Goal: Transaction & Acquisition: Purchase product/service

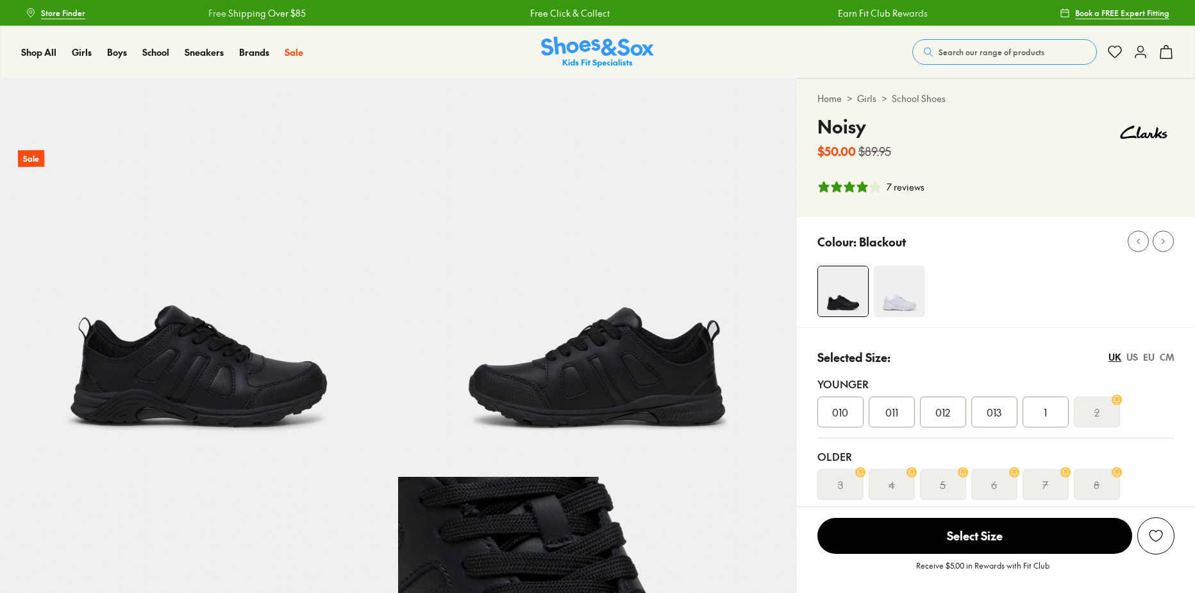
select select "*"
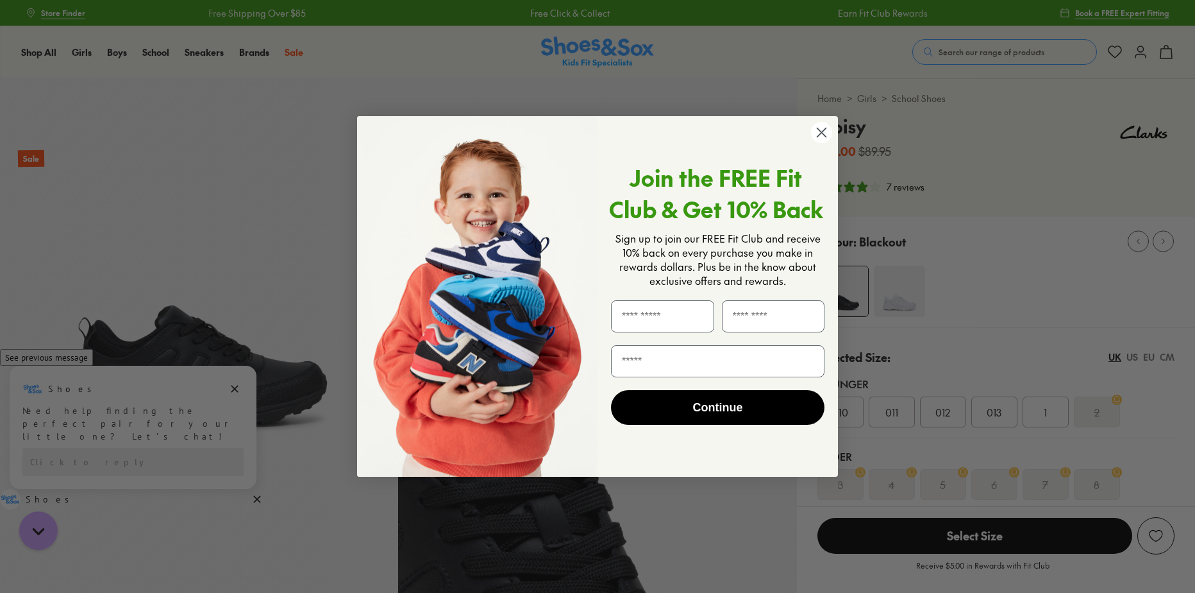
click at [827, 133] on circle "Close dialog" at bounding box center [821, 132] width 21 height 21
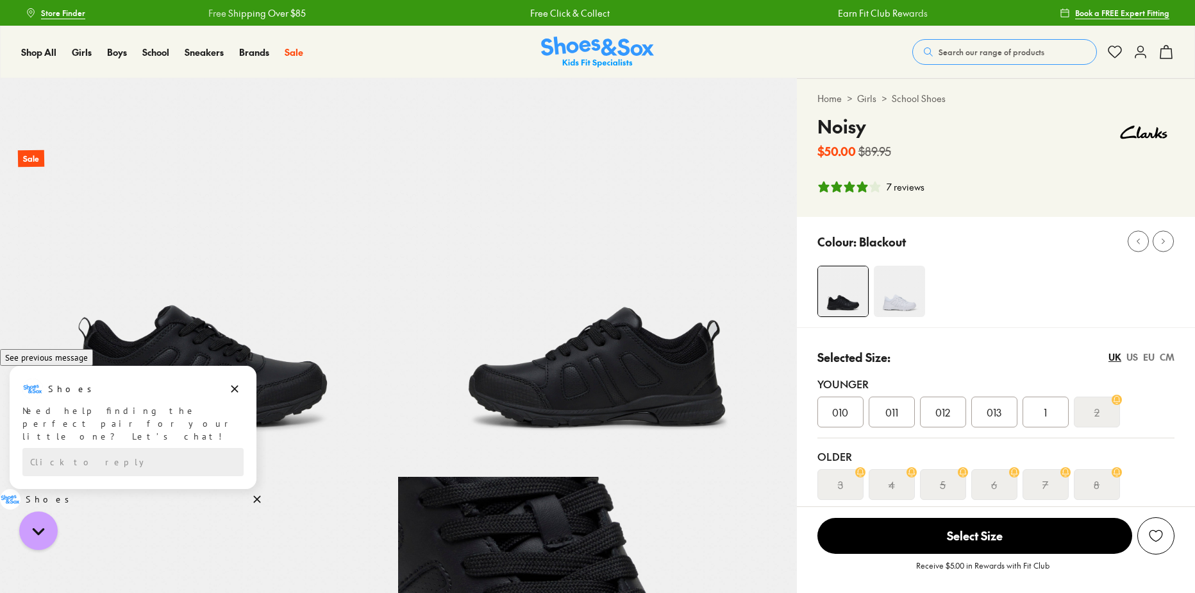
click at [845, 291] on img at bounding box center [843, 291] width 50 height 50
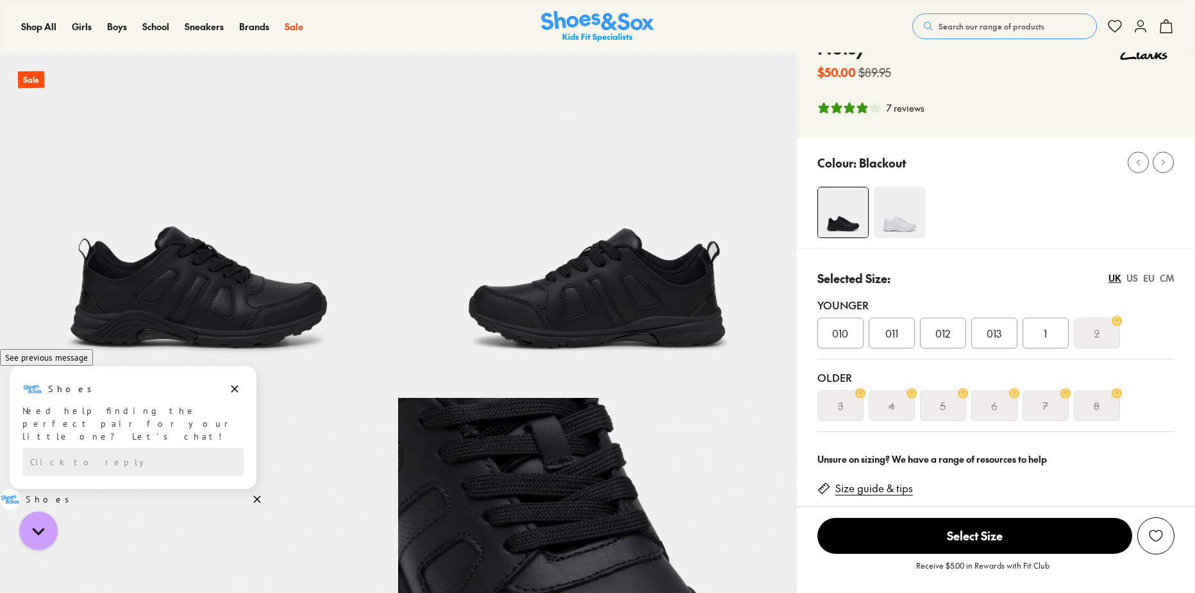
scroll to position [192, 0]
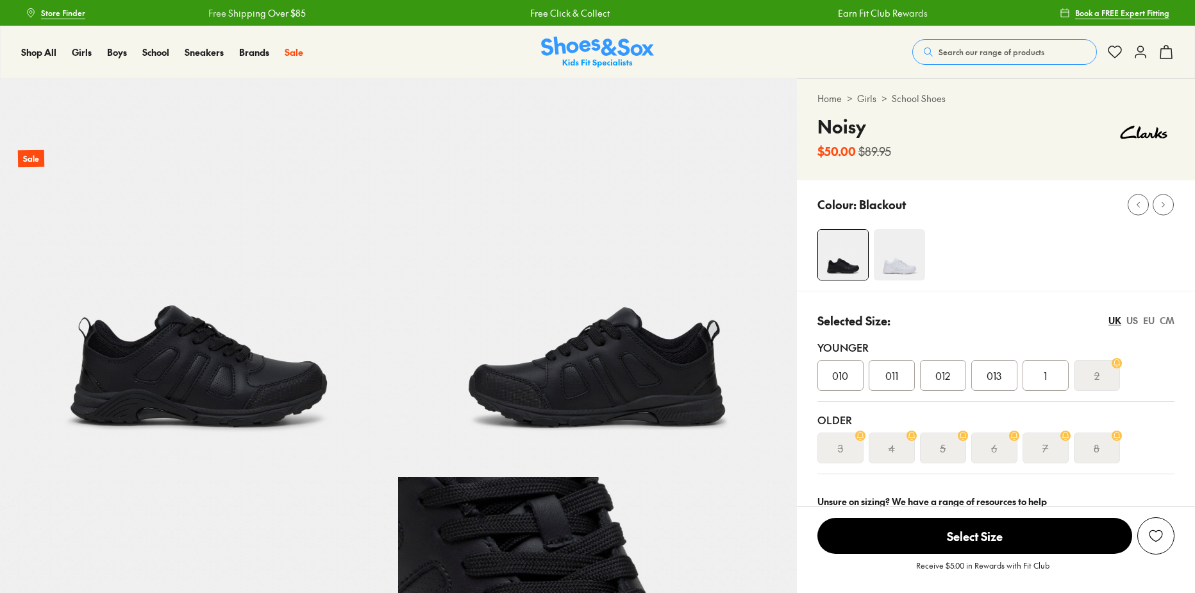
select select "*"
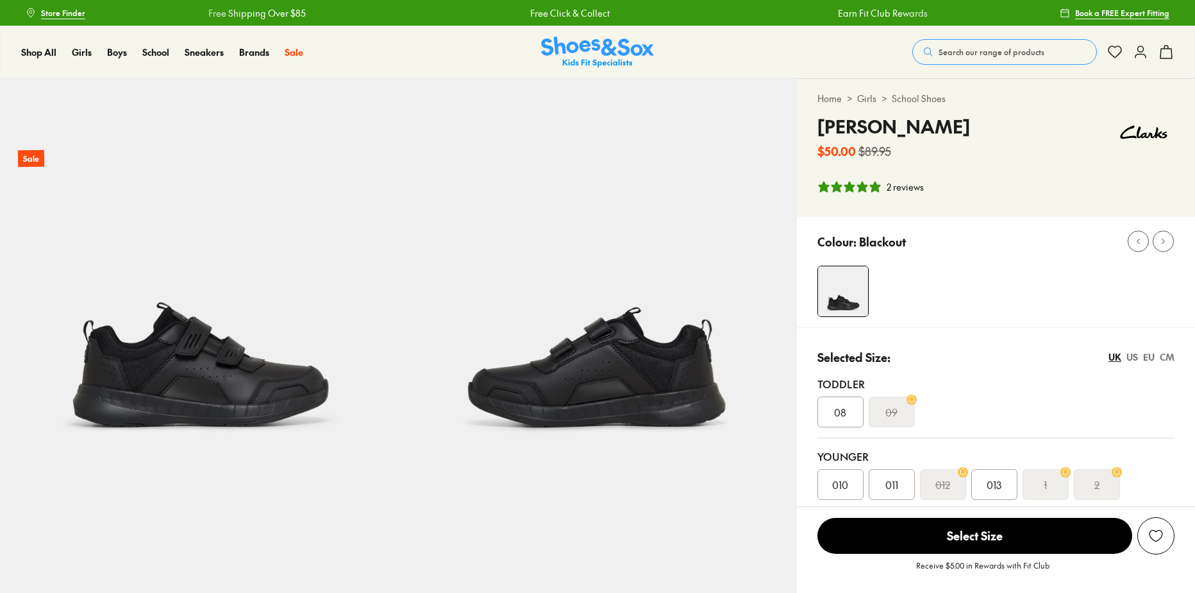
select select "*"
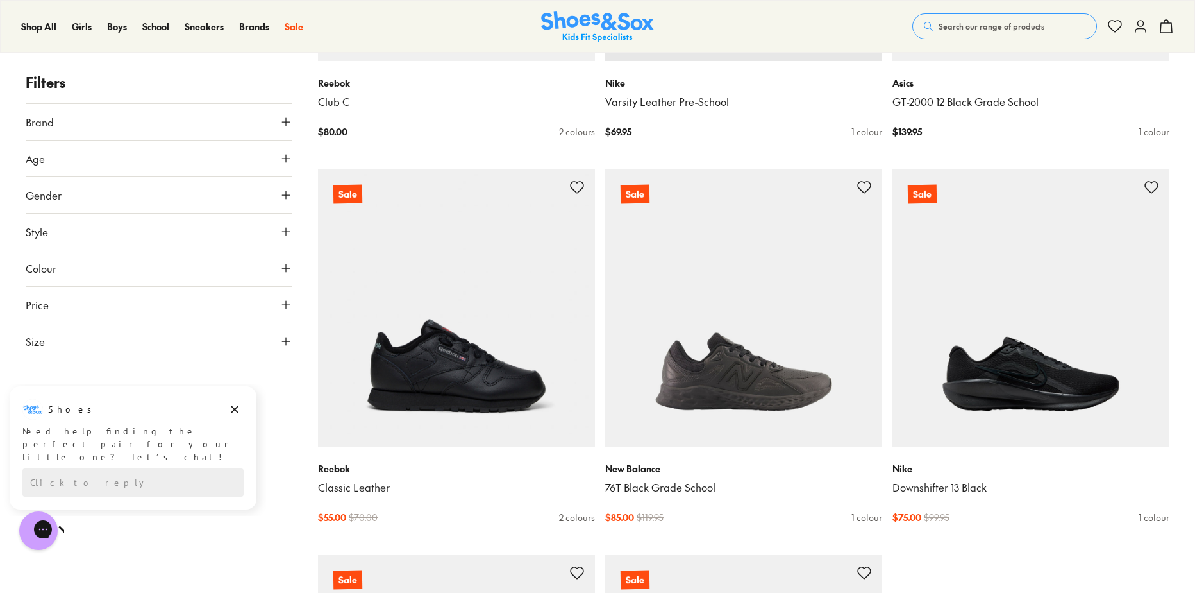
scroll to position [3591, 0]
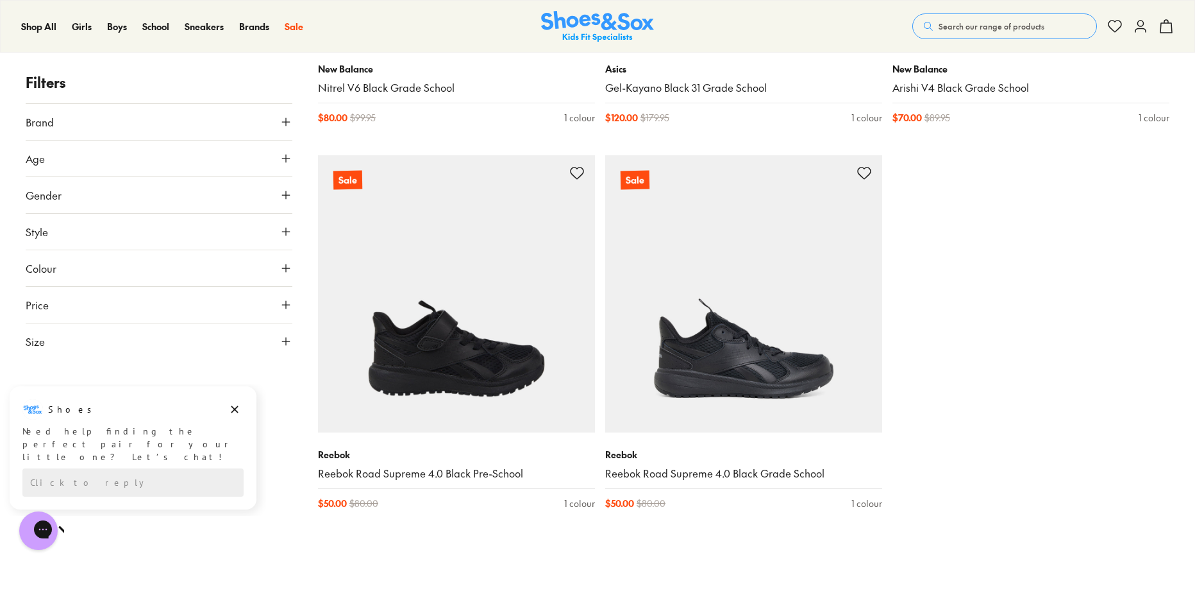
scroll to position [4361, 0]
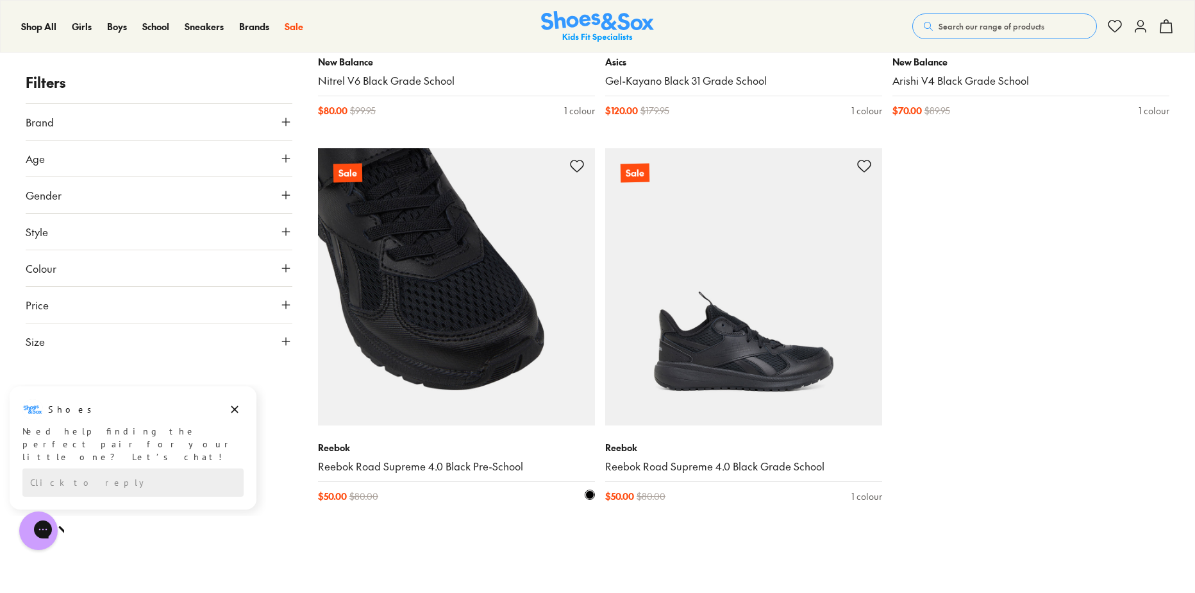
click at [456, 338] on img at bounding box center [456, 286] width 277 height 277
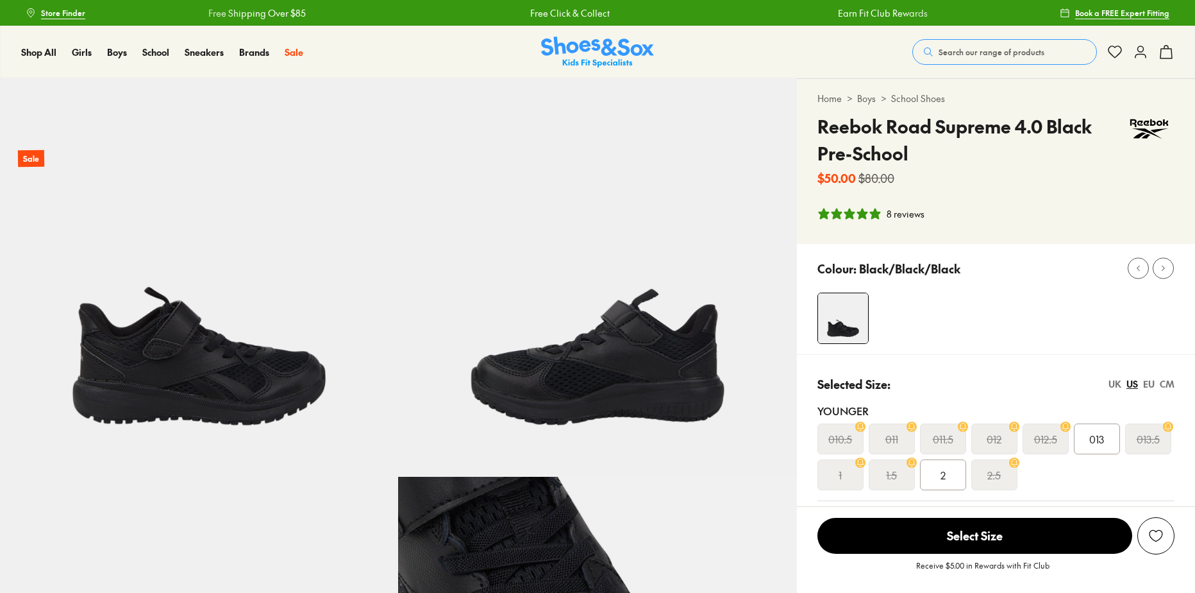
select select "*"
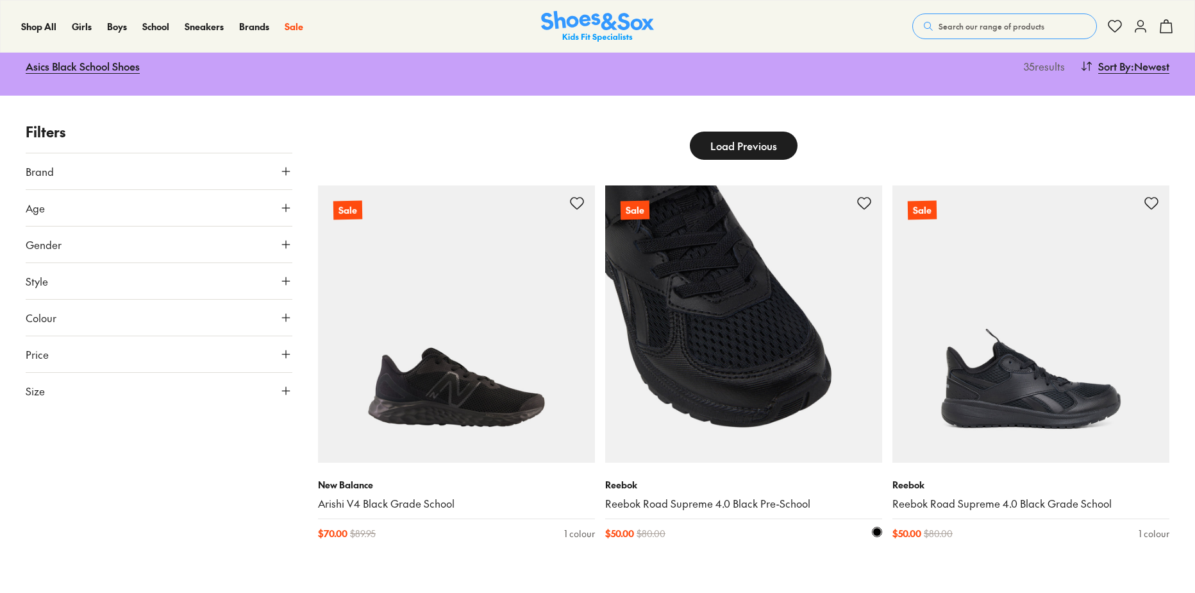
click at [773, 330] on img at bounding box center [743, 323] width 277 height 277
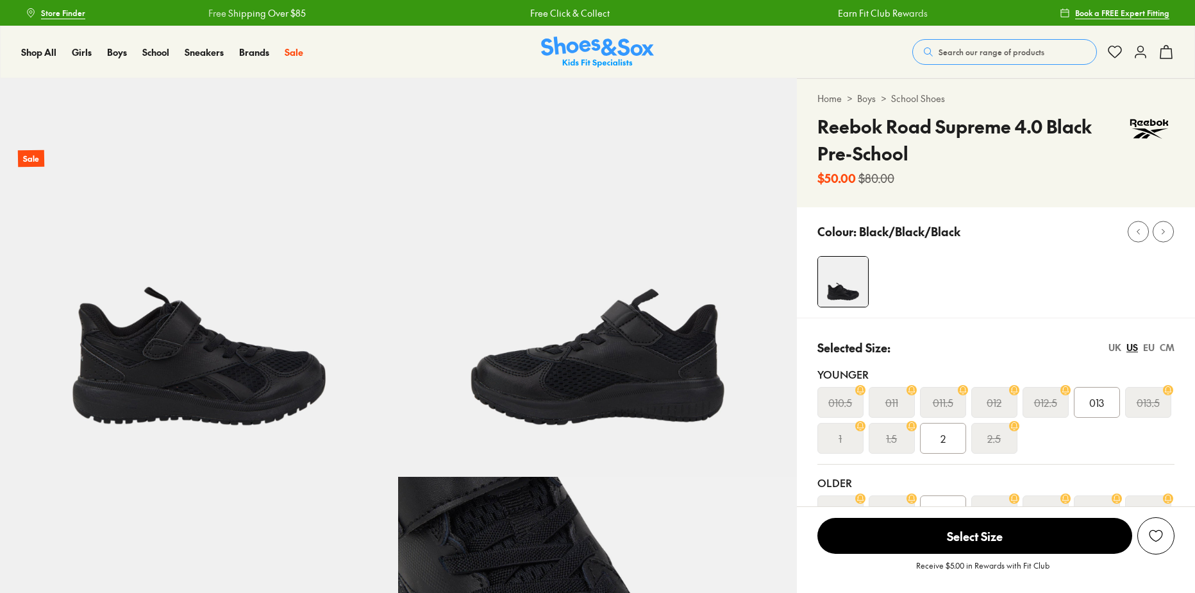
select select "*"
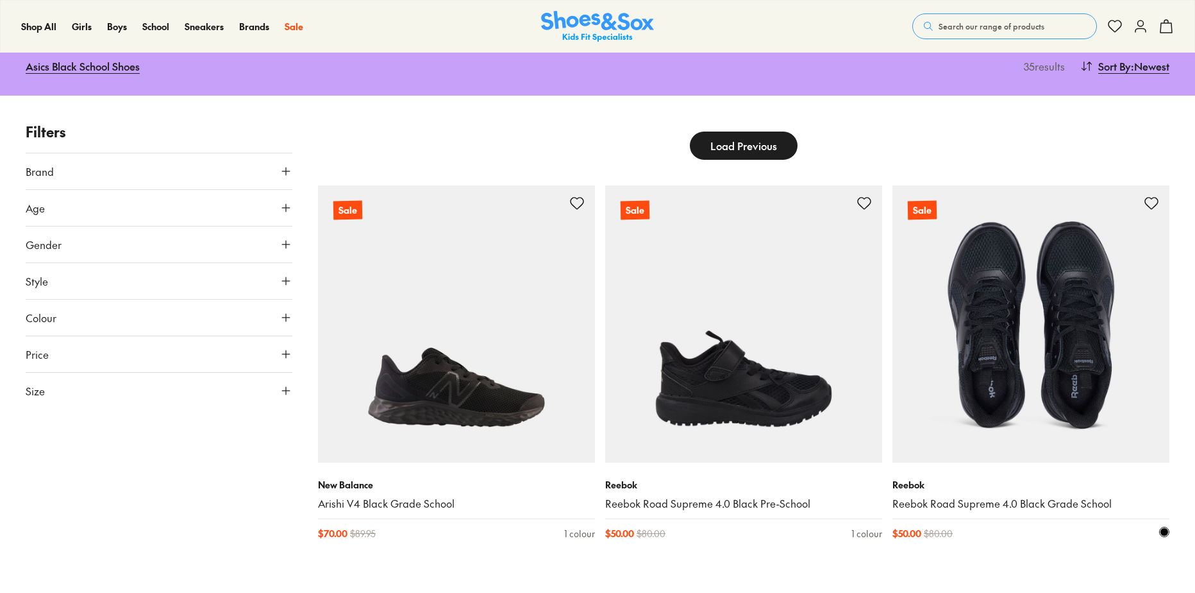
scroll to position [149, 0]
click at [1066, 404] on img at bounding box center [1031, 323] width 277 height 277
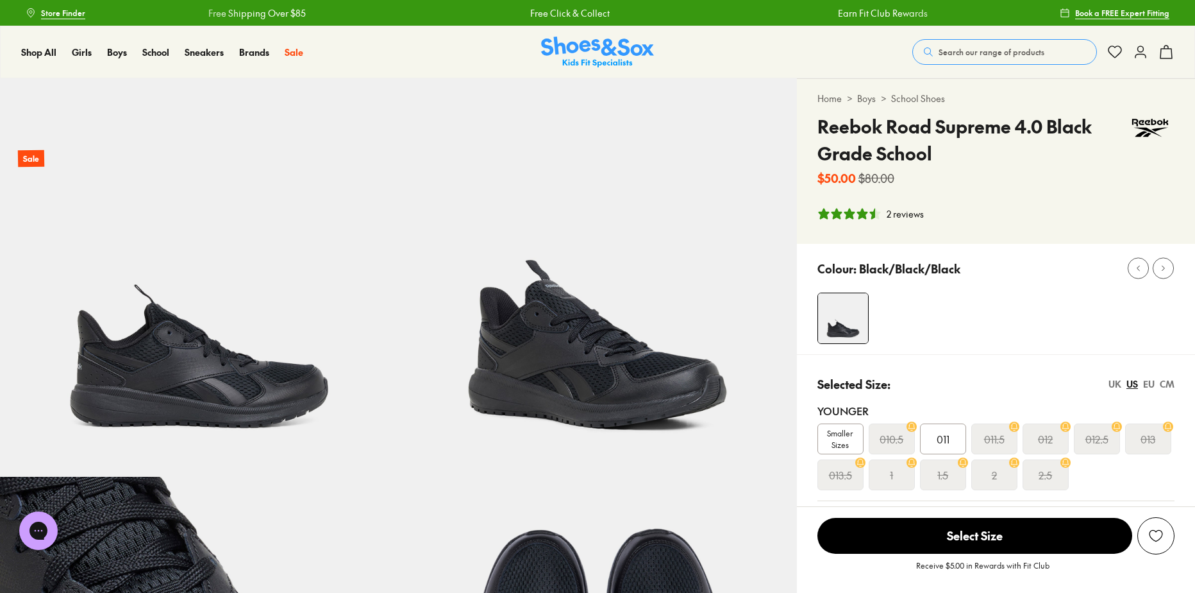
select select "*"
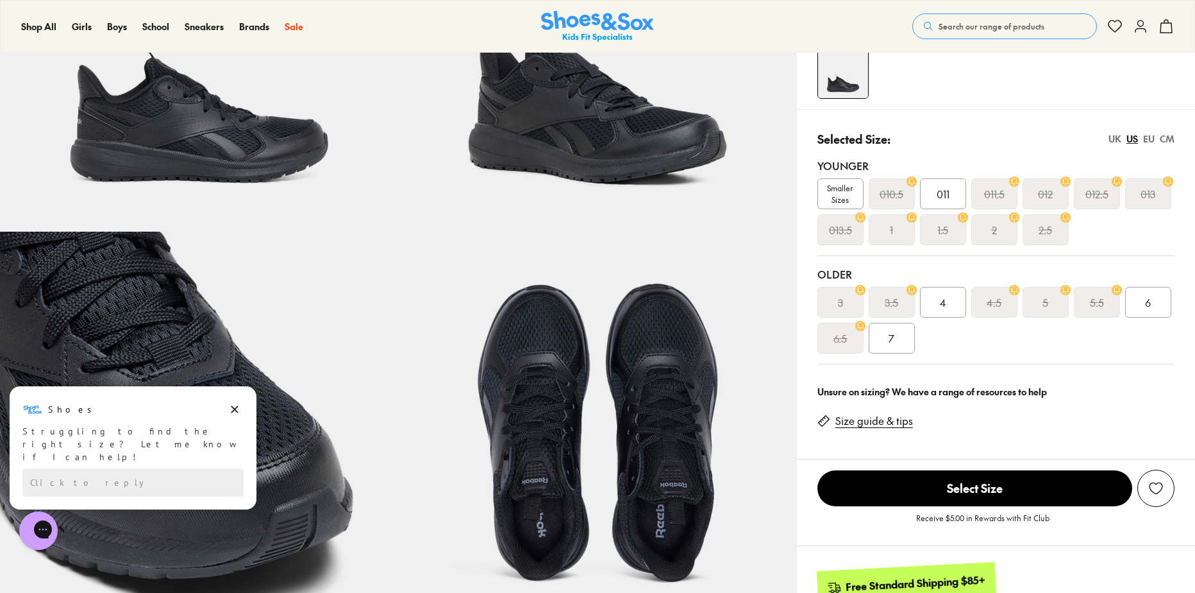
scroll to position [64, 0]
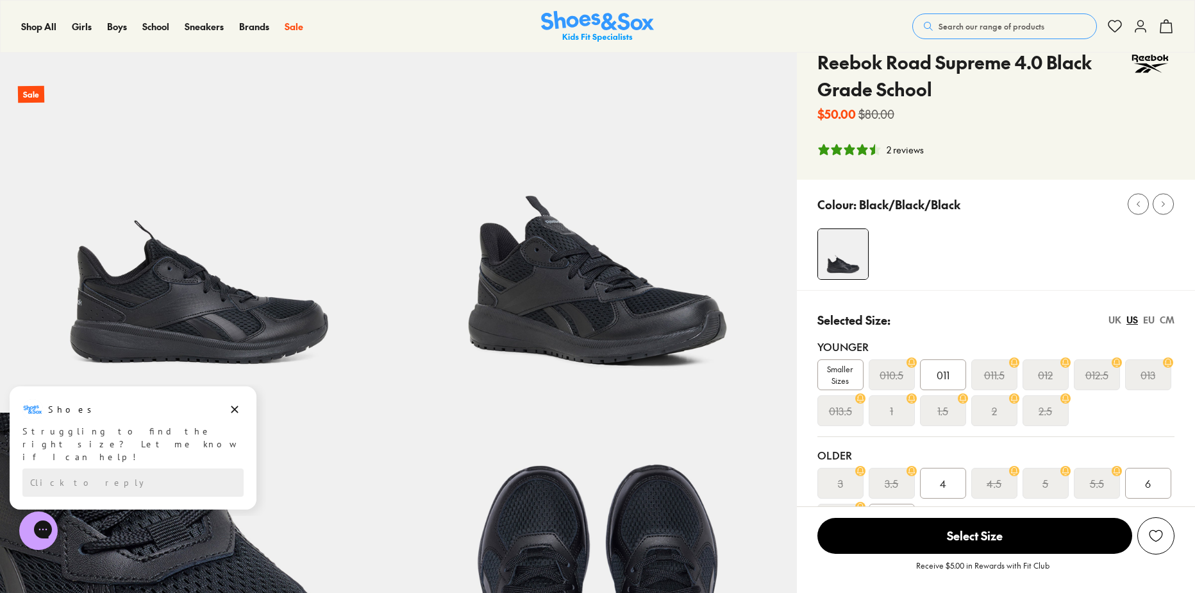
click at [1138, 485] on div "6" at bounding box center [1149, 483] width 46 height 31
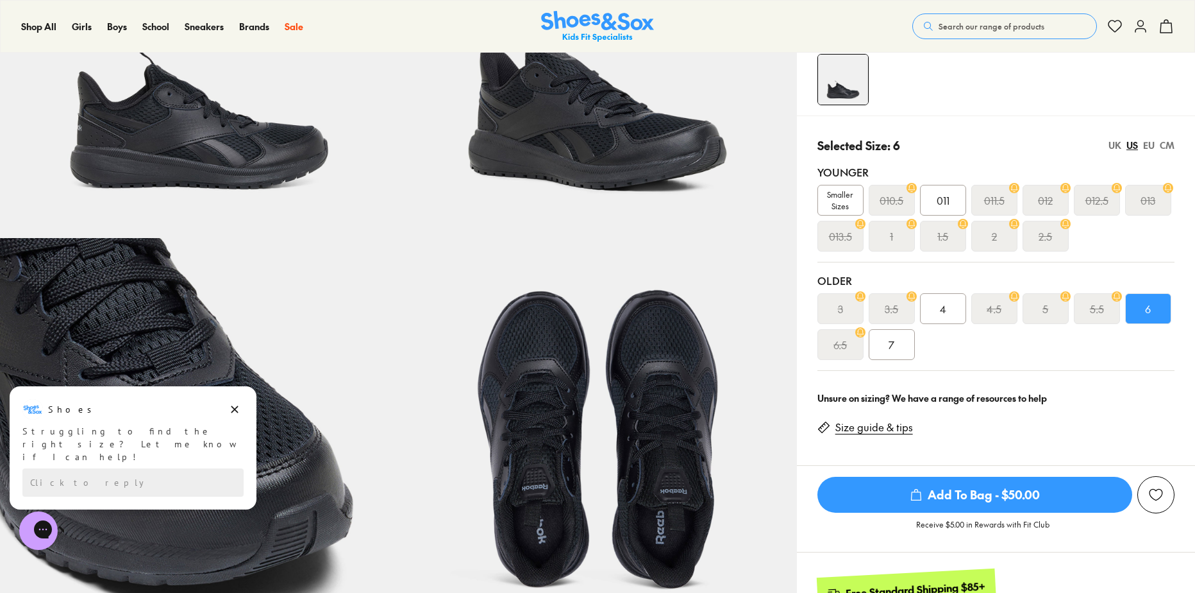
scroll to position [257, 0]
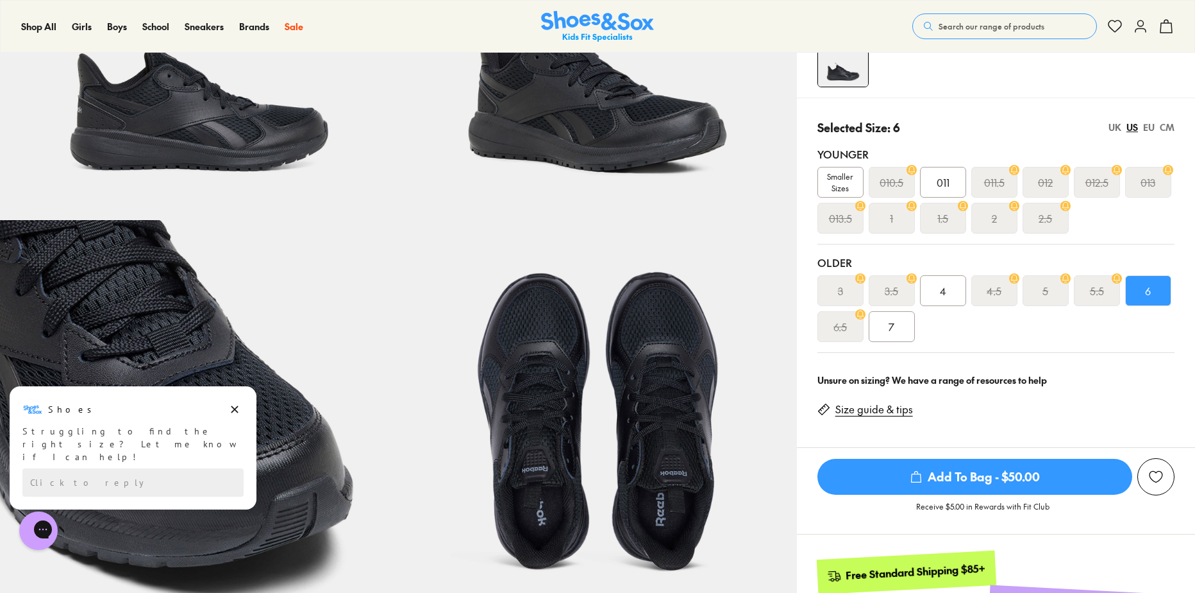
click at [920, 482] on use "submit" at bounding box center [916, 476] width 10 height 11
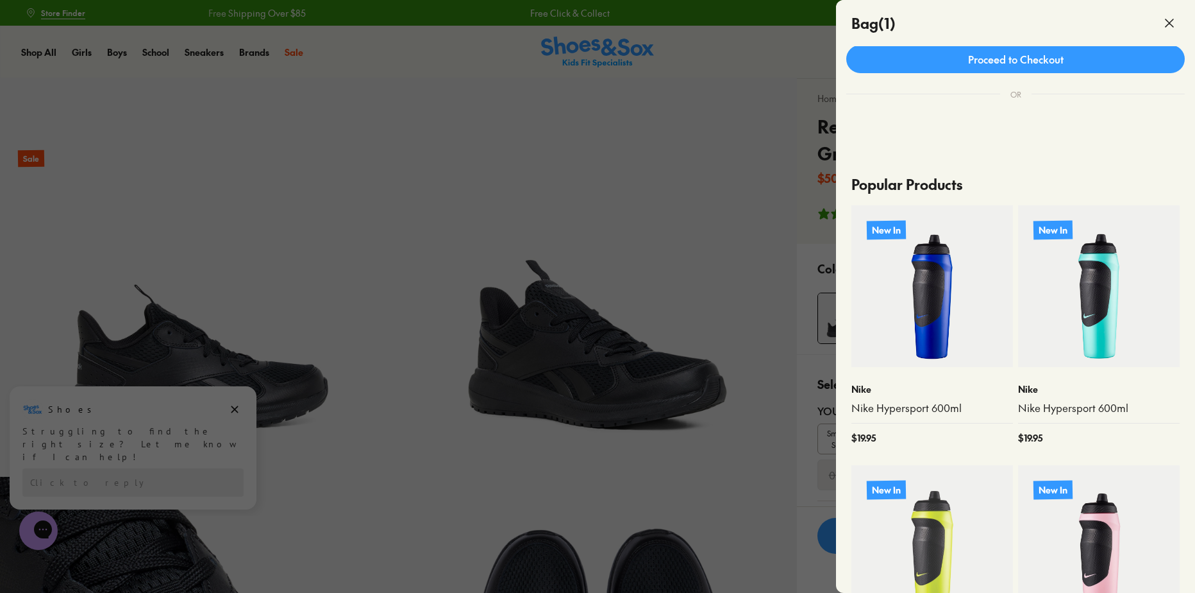
scroll to position [0, 0]
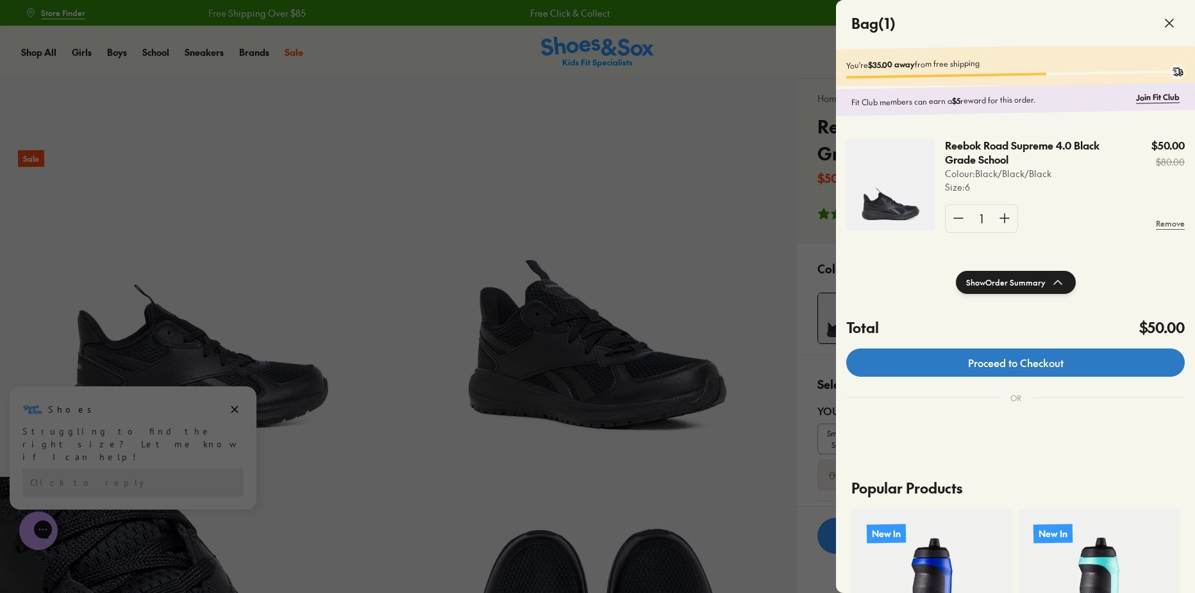
click at [1015, 364] on link "Proceed to Checkout" at bounding box center [1016, 362] width 339 height 28
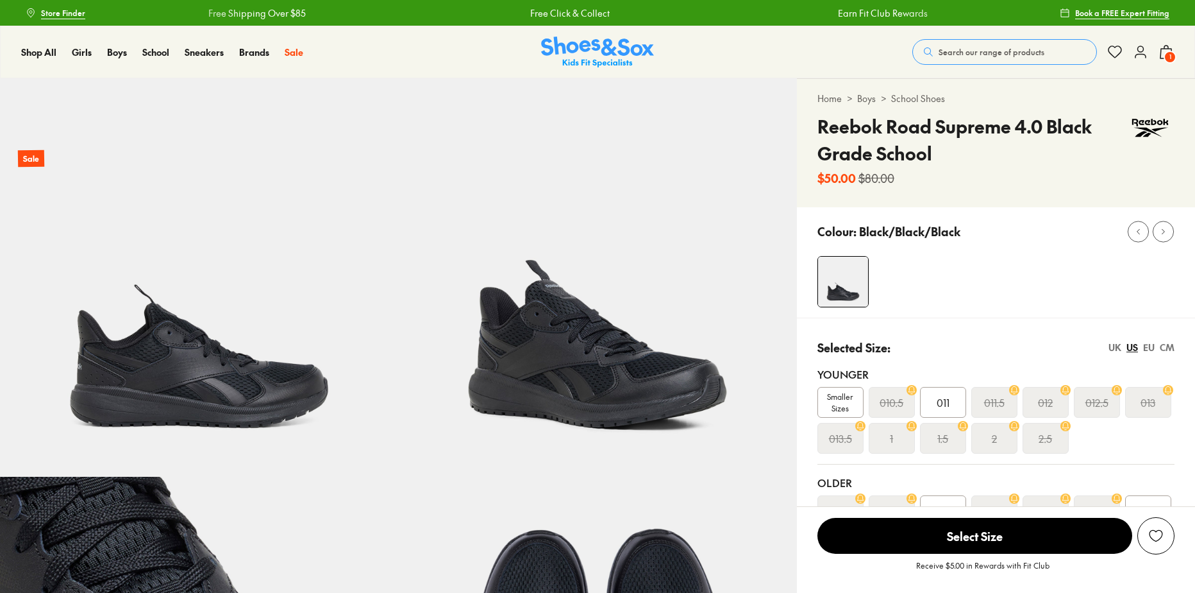
select select "*"
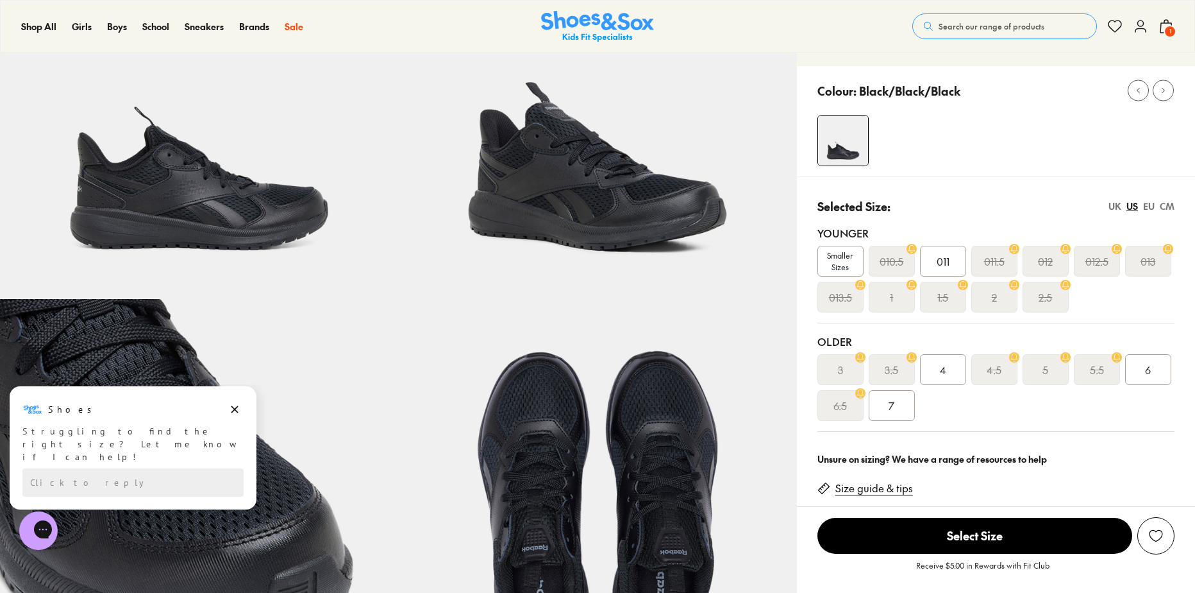
scroll to position [257, 0]
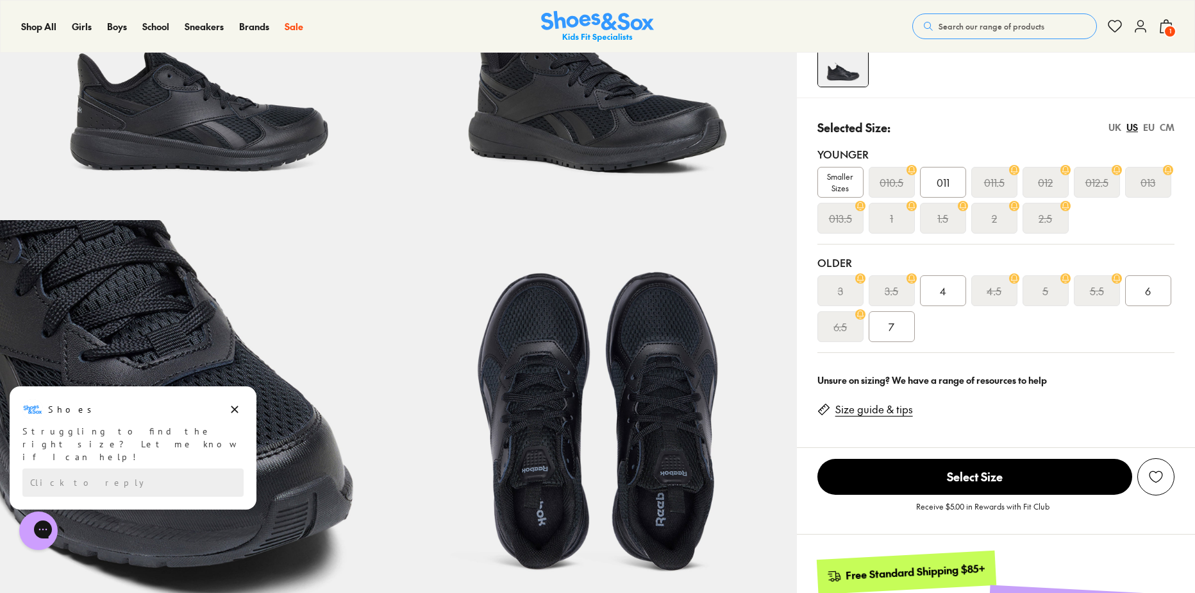
click at [878, 408] on link "Size guide & tips" at bounding box center [875, 409] width 78 height 14
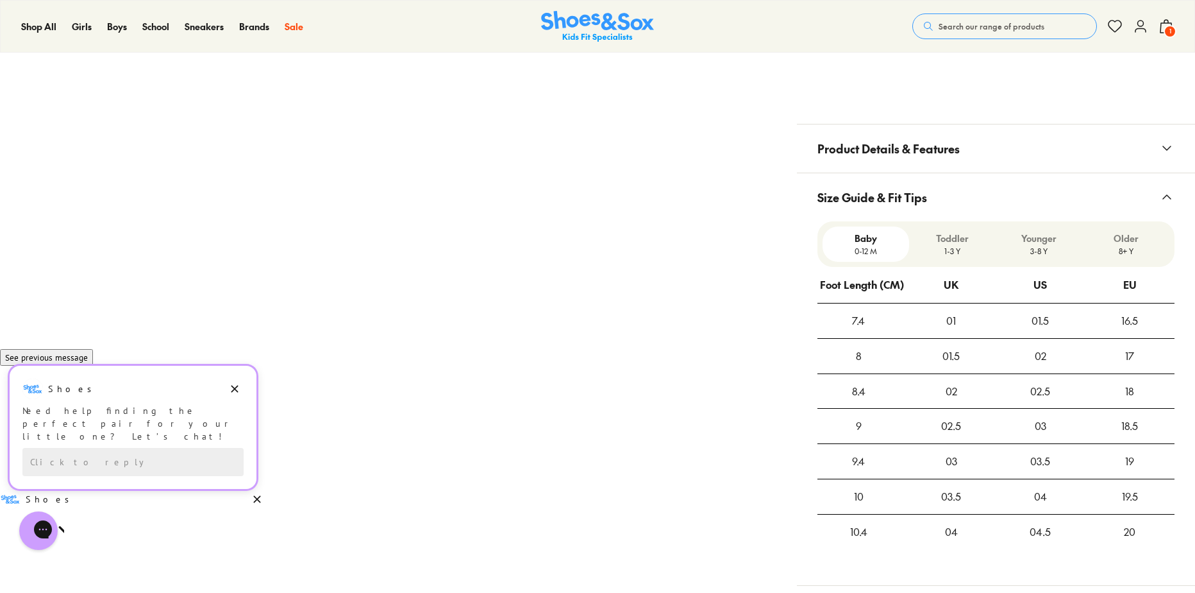
scroll to position [1179, 0]
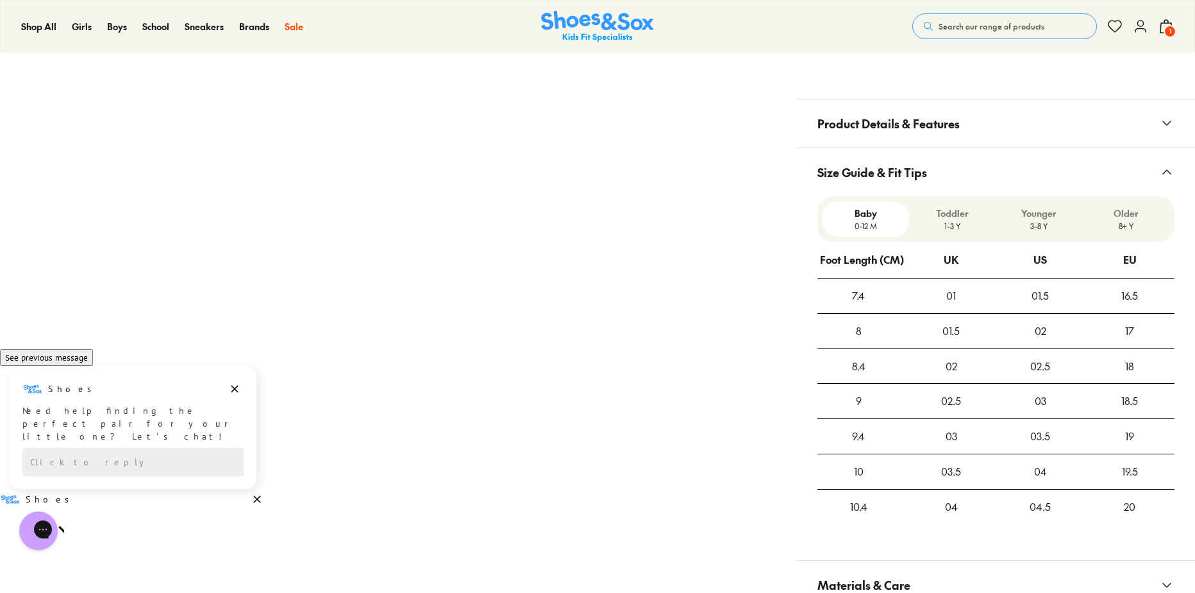
click at [1127, 218] on p "Older" at bounding box center [1126, 213] width 76 height 13
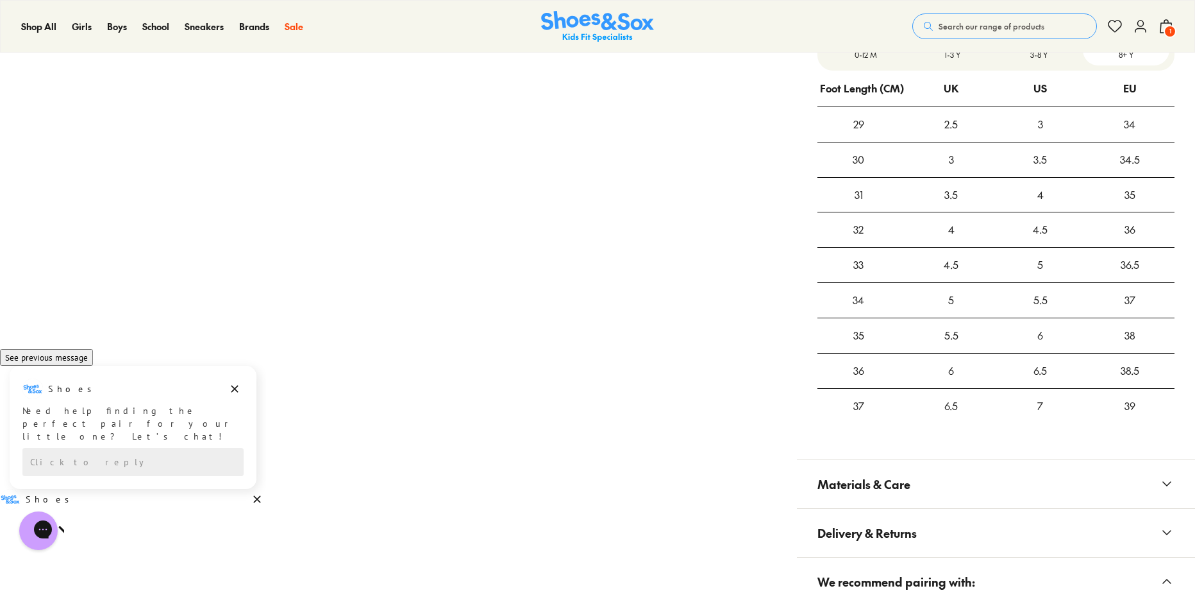
scroll to position [1372, 0]
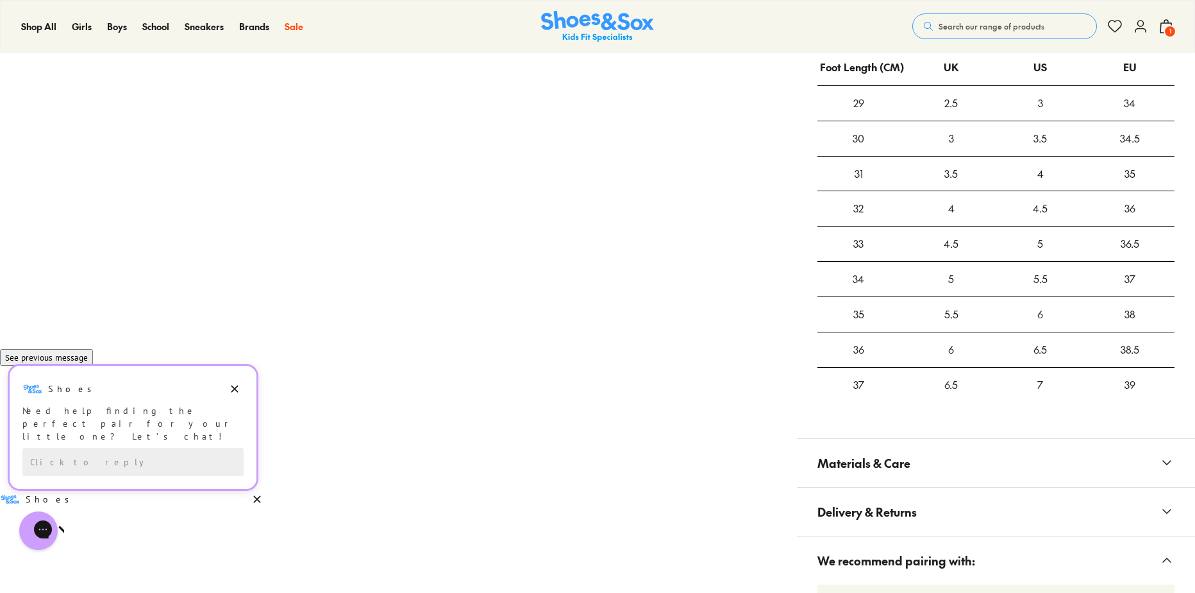
click at [244, 409] on div "Shoes Shoes says: Need help finding the perfect pair for your little one? Let’s…" at bounding box center [133, 410] width 247 height 64
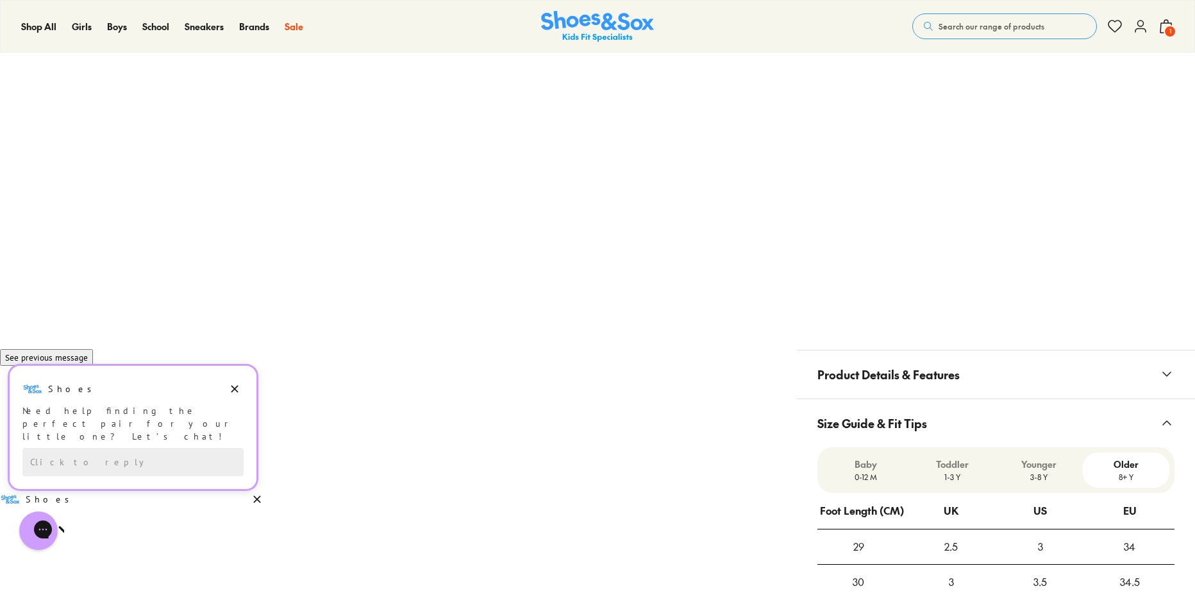
scroll to position [923, 0]
